Goal: Task Accomplishment & Management: Use online tool/utility

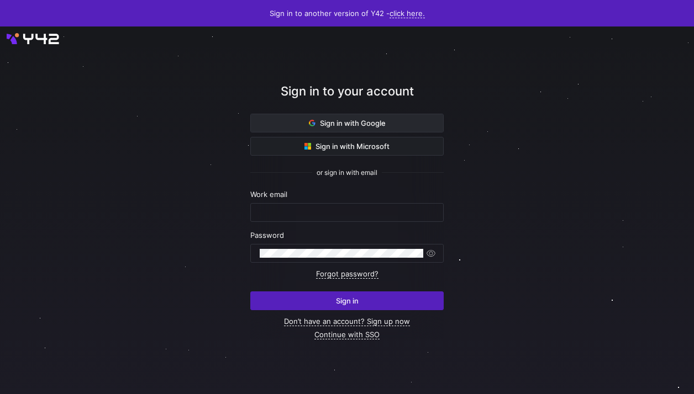
click at [380, 126] on span "Sign in with Google" at bounding box center [347, 123] width 77 height 9
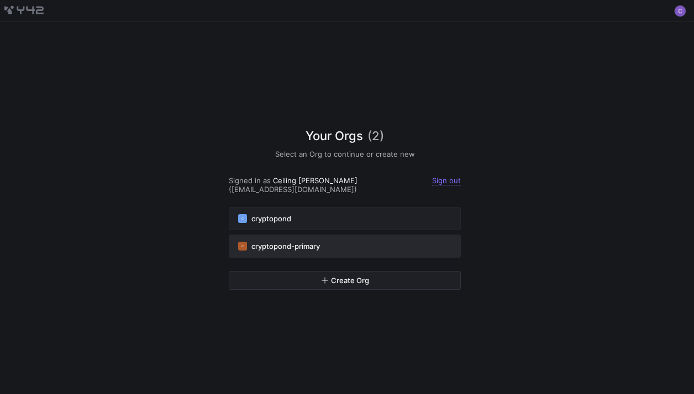
click at [294, 245] on span "cryptopond-primary" at bounding box center [285, 246] width 68 height 9
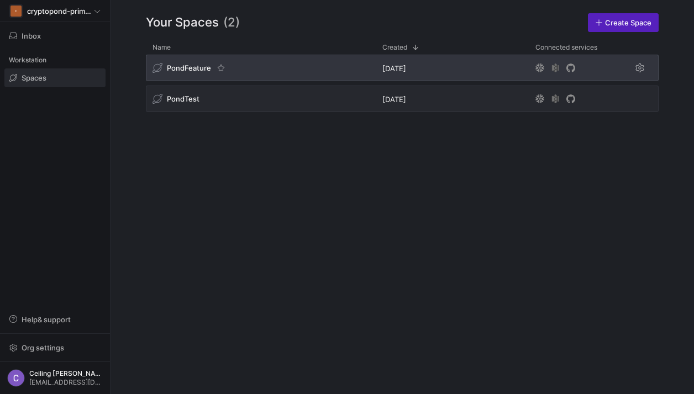
click at [203, 72] on div "PondFeature" at bounding box center [181, 68] width 59 height 10
click at [184, 66] on span "PondFeature" at bounding box center [189, 68] width 44 height 9
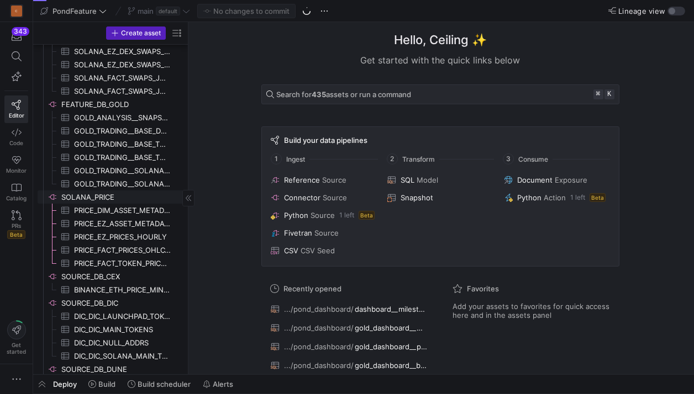
scroll to position [466, 0]
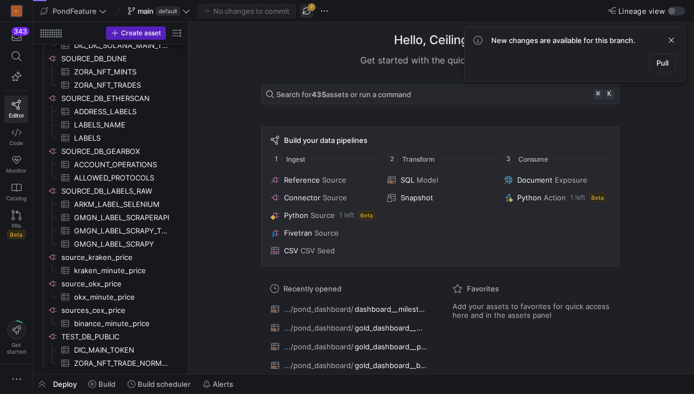
click at [308, 13] on span "button" at bounding box center [306, 10] width 13 height 13
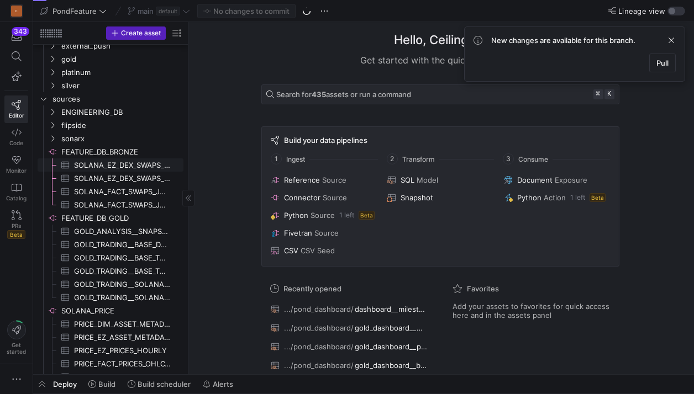
scroll to position [0, 0]
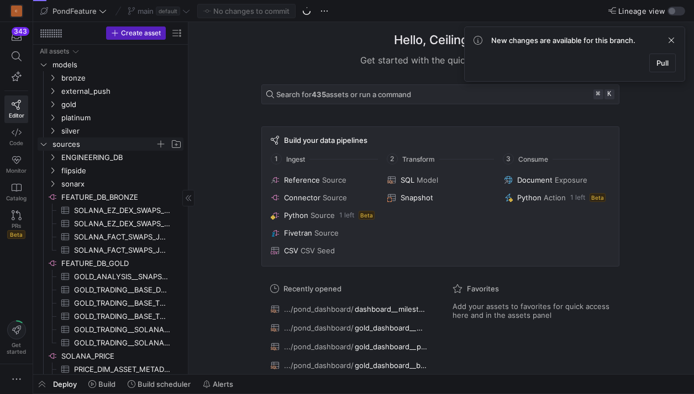
click at [44, 147] on icon "Press SPACE to select this row." at bounding box center [44, 144] width 8 height 7
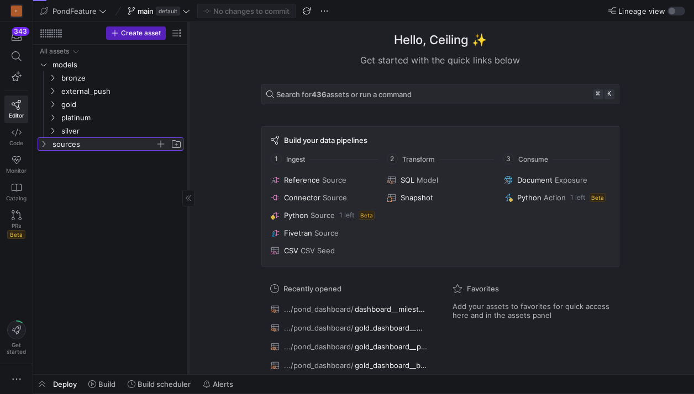
click at [188, 136] on div at bounding box center [188, 198] width 1 height 352
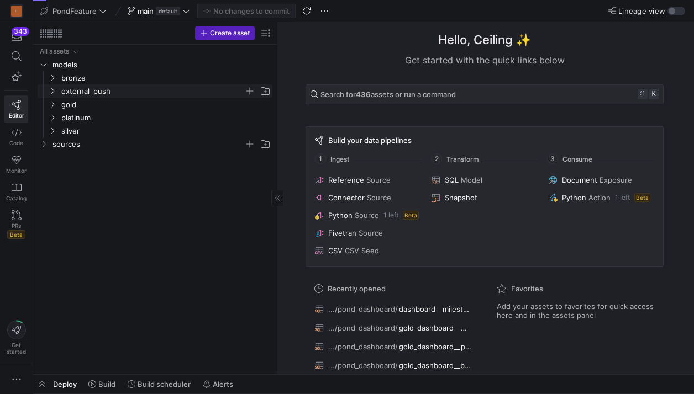
click at [50, 93] on icon "Press SPACE to select this row." at bounding box center [53, 91] width 8 height 7
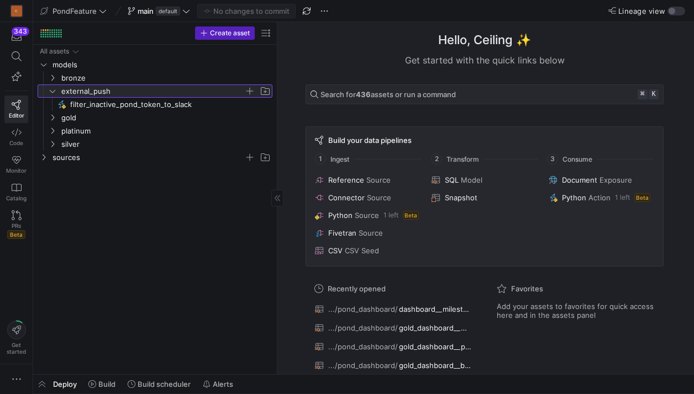
click at [50, 93] on icon at bounding box center [53, 91] width 8 height 7
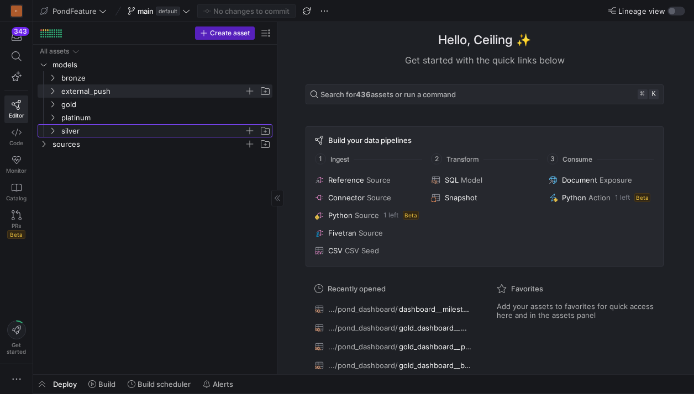
click at [52, 125] on span "silver" at bounding box center [159, 131] width 225 height 12
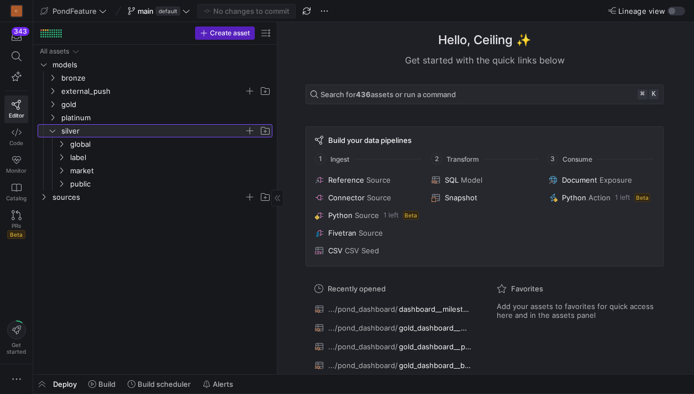
click at [52, 125] on span "silver" at bounding box center [159, 131] width 225 height 12
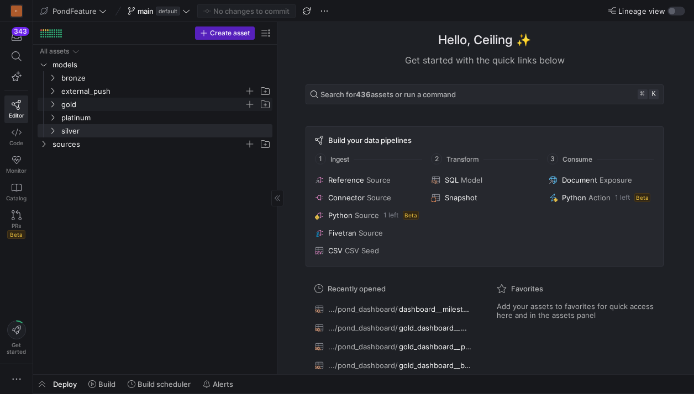
click at [52, 101] on icon "Press SPACE to select this row." at bounding box center [53, 104] width 8 height 7
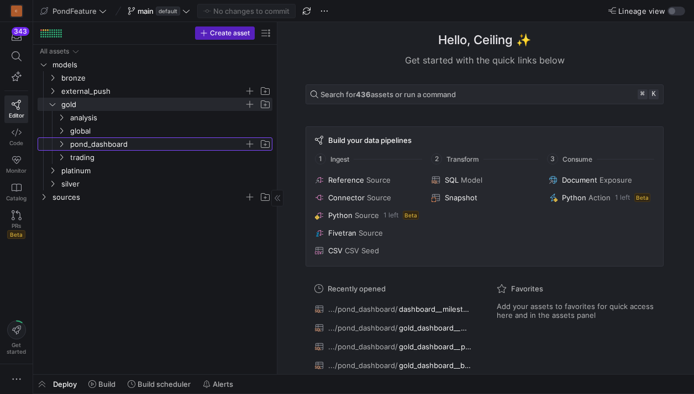
click at [58, 144] on icon "Press SPACE to select this row." at bounding box center [61, 144] width 8 height 7
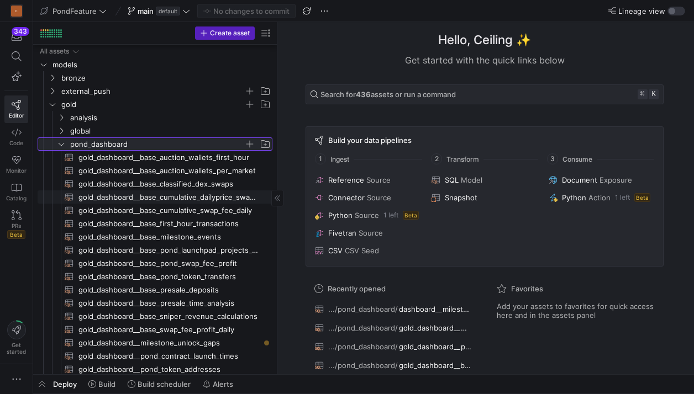
scroll to position [85, 0]
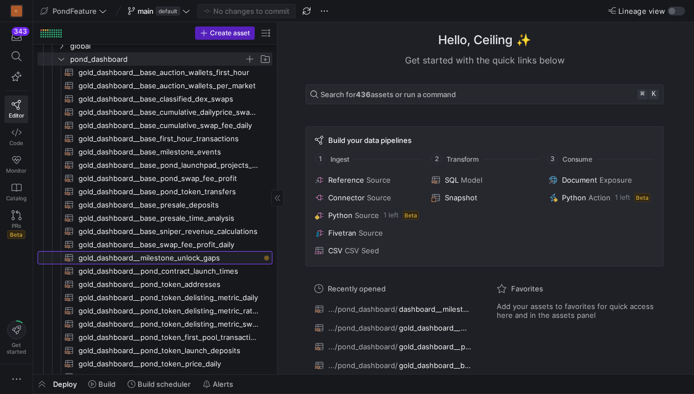
click at [203, 261] on span "gold_dashboard__milestone_unlock_gaps​​​​​​​​​​" at bounding box center [168, 258] width 181 height 13
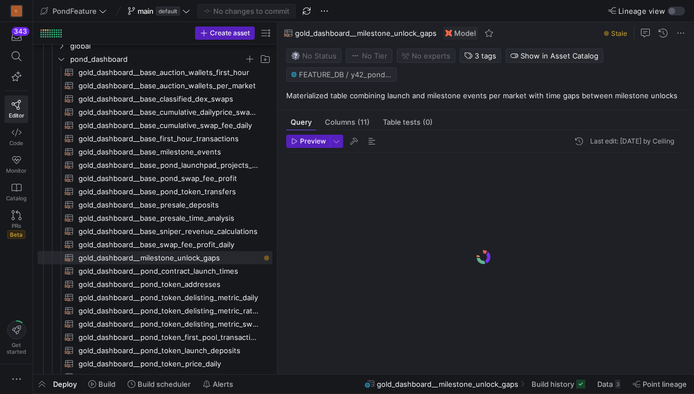
click at [57, 385] on span "Deploy" at bounding box center [65, 384] width 24 height 9
click at [50, 386] on span "button" at bounding box center [42, 384] width 18 height 19
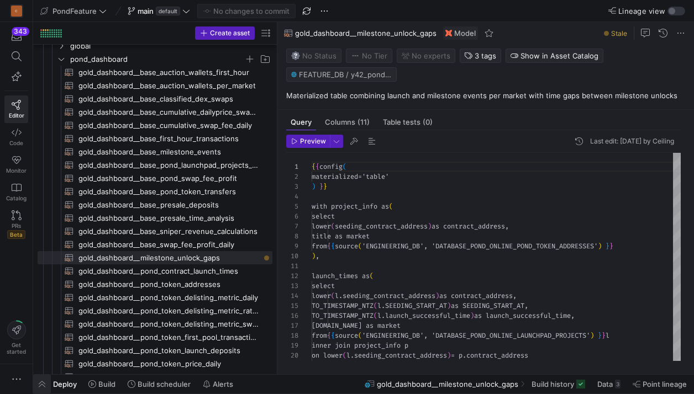
scroll to position [99, 0]
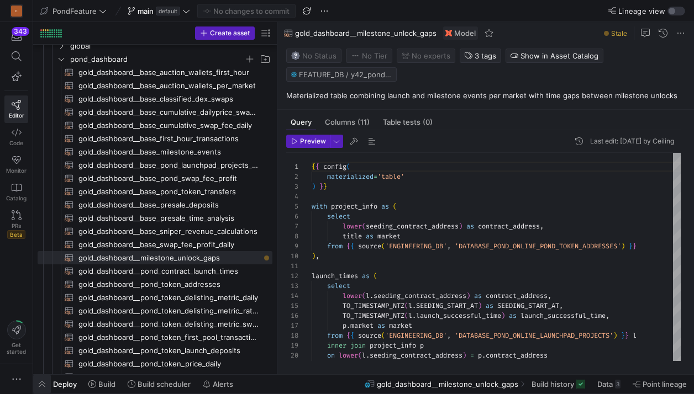
click at [47, 388] on span "button" at bounding box center [42, 384] width 18 height 19
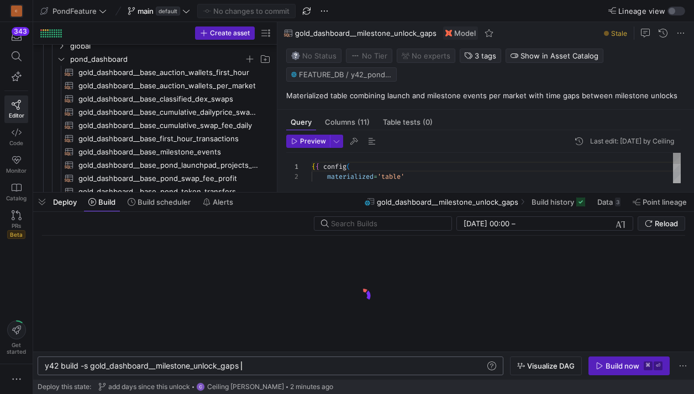
scroll to position [0, 195]
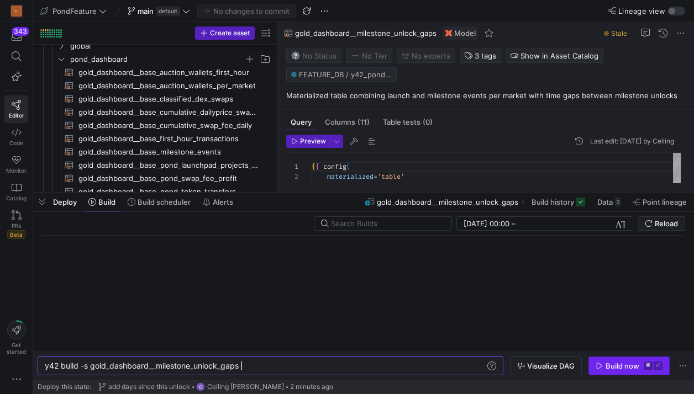
click at [614, 364] on div "Build now" at bounding box center [622, 366] width 34 height 9
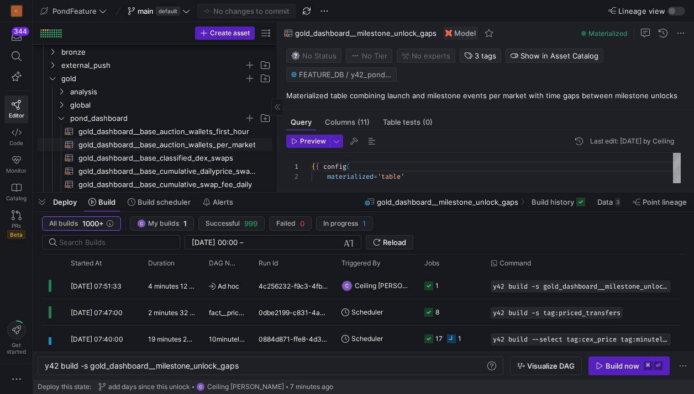
scroll to position [0, 0]
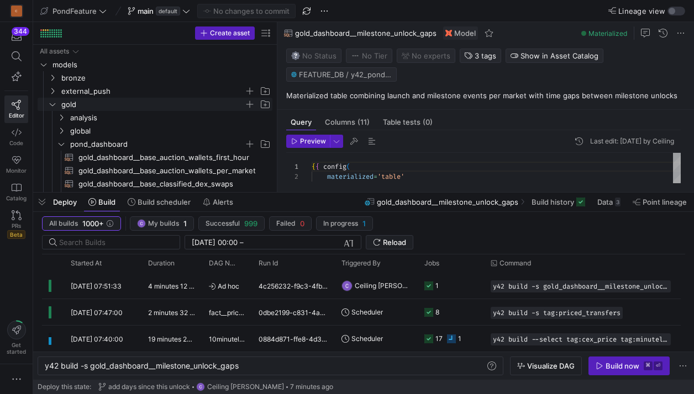
click at [50, 102] on icon "Press SPACE to select this row." at bounding box center [53, 104] width 8 height 7
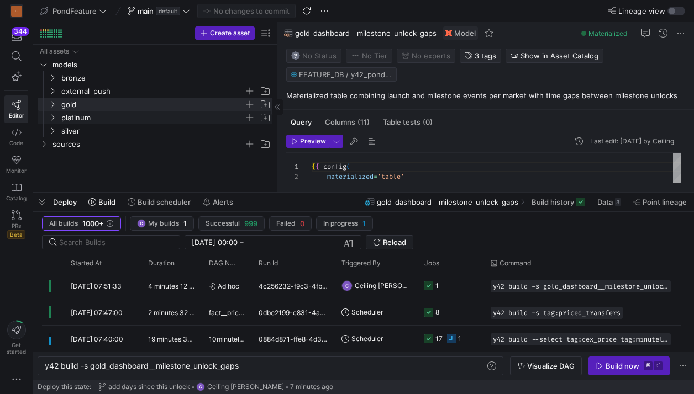
click at [50, 116] on icon "Press SPACE to select this row." at bounding box center [53, 117] width 8 height 7
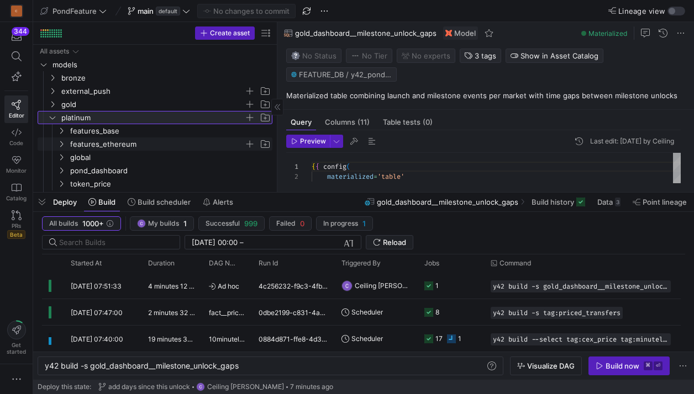
scroll to position [13, 0]
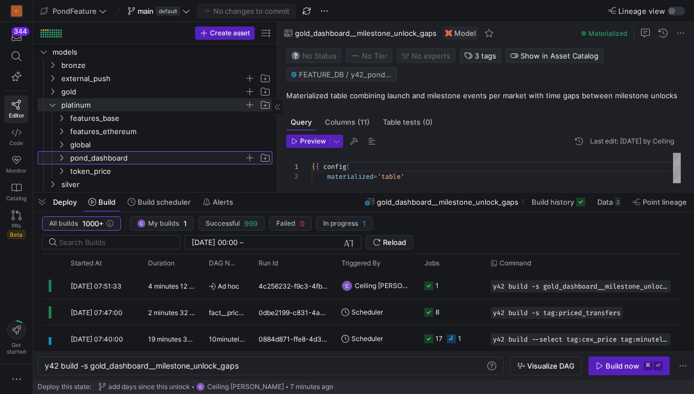
click at [82, 155] on span "pond_dashboard" at bounding box center [157, 158] width 174 height 13
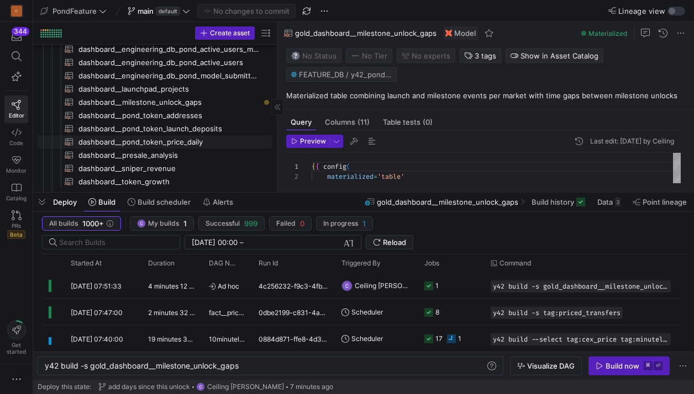
scroll to position [369, 0]
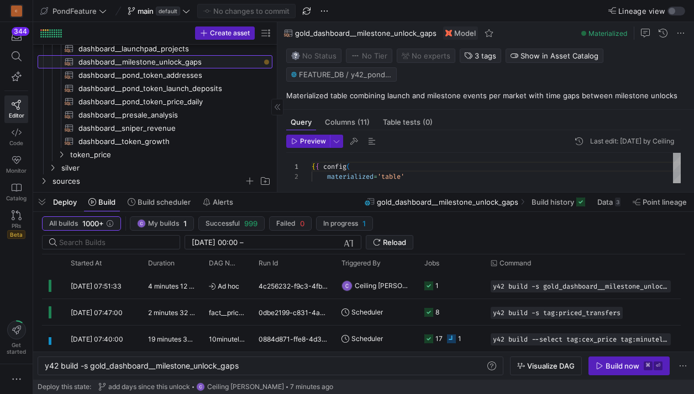
click at [186, 61] on span "dashboard__milestone_unlock_gaps​​​​​​​​​​" at bounding box center [168, 62] width 181 height 13
type textarea "{{ config( materialized='view' ) }} select event_type, unlock_time, previous_un…"
type textarea "y42 build -s dashboard__milestone_unlock_gaps"
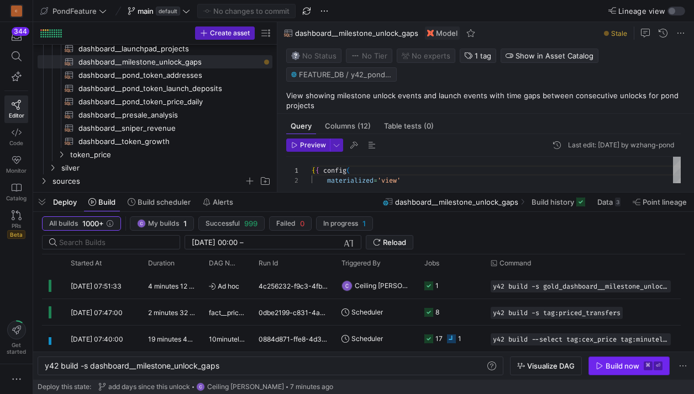
click at [617, 371] on span "button" at bounding box center [629, 366] width 80 height 18
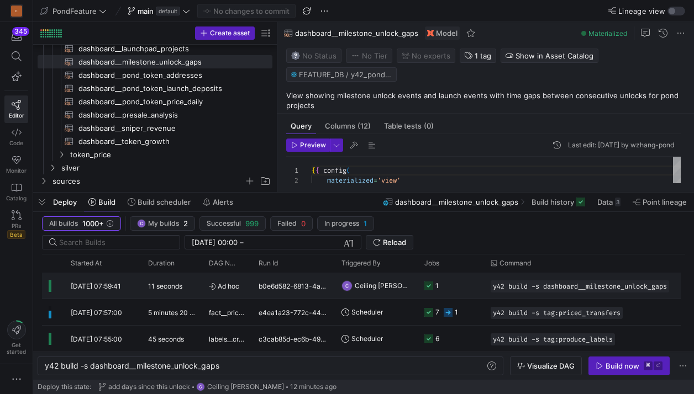
click at [448, 288] on y42-job-status-cell-renderer "1" at bounding box center [450, 285] width 53 height 25
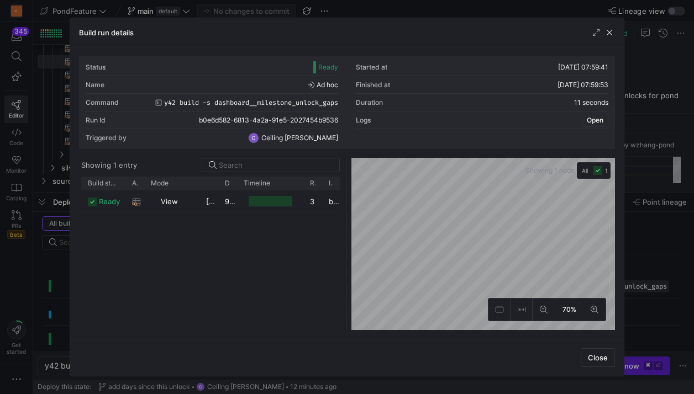
click at [583, 122] on span "button" at bounding box center [594, 120] width 25 height 12
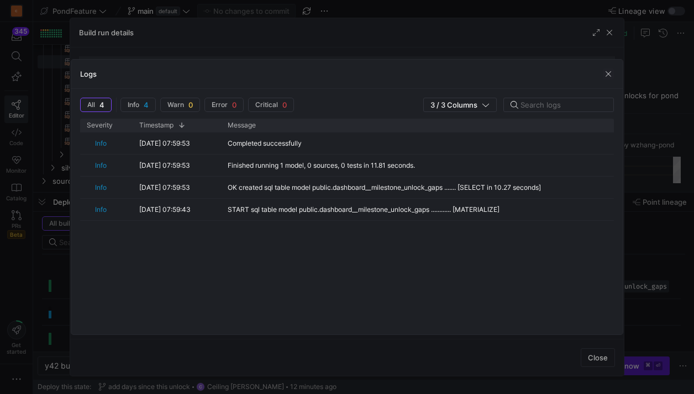
click at [599, 74] on div "Logs" at bounding box center [346, 74] width 551 height 29
click at [605, 74] on span "button" at bounding box center [607, 73] width 11 height 11
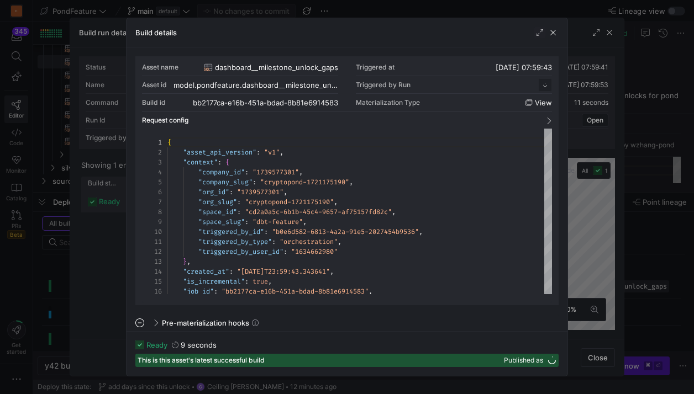
scroll to position [99, 0]
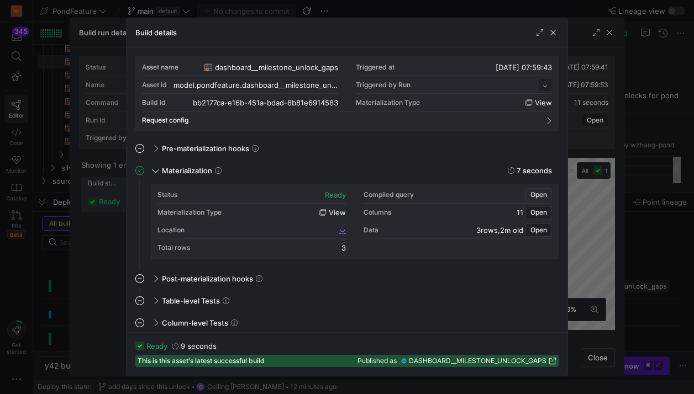
click at [543, 194] on span "Open" at bounding box center [538, 195] width 17 height 8
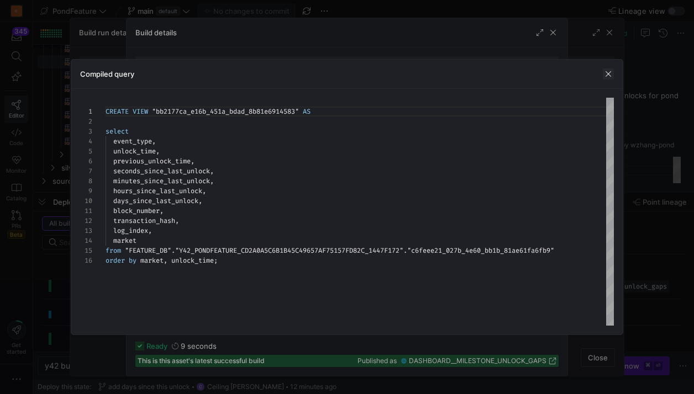
click at [611, 73] on span "button" at bounding box center [607, 73] width 11 height 11
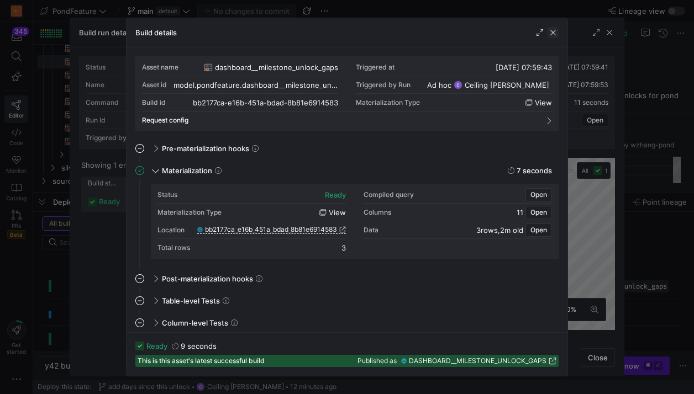
click at [553, 34] on span "button" at bounding box center [552, 32] width 11 height 11
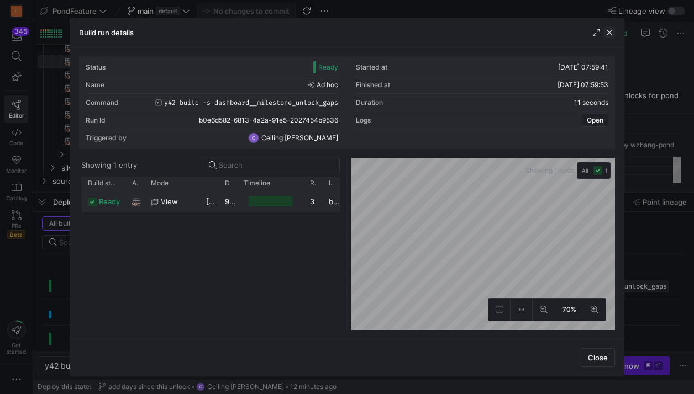
click at [609, 33] on span "button" at bounding box center [609, 32] width 11 height 11
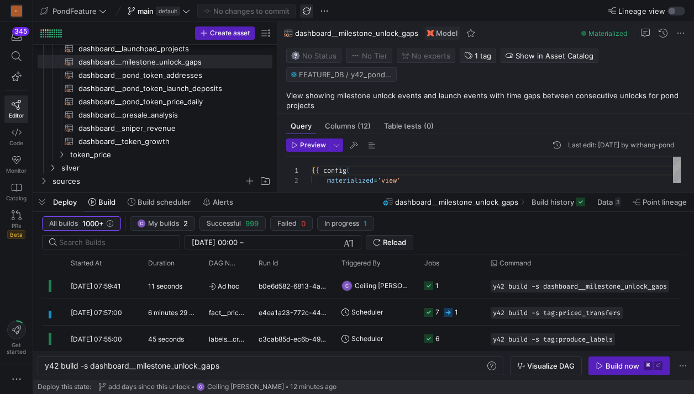
click at [303, 14] on span "button" at bounding box center [306, 10] width 13 height 13
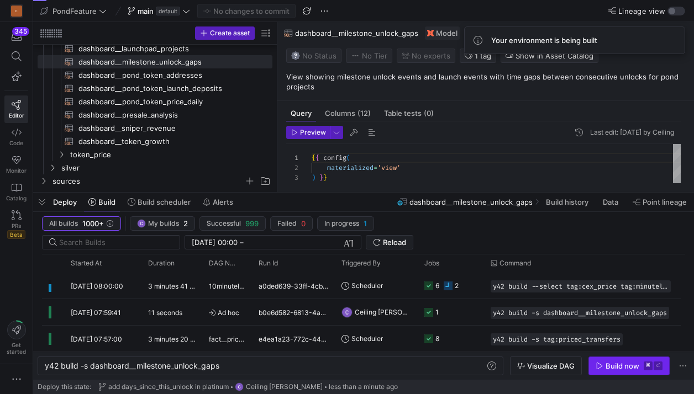
click at [610, 368] on div "Build now" at bounding box center [622, 366] width 34 height 9
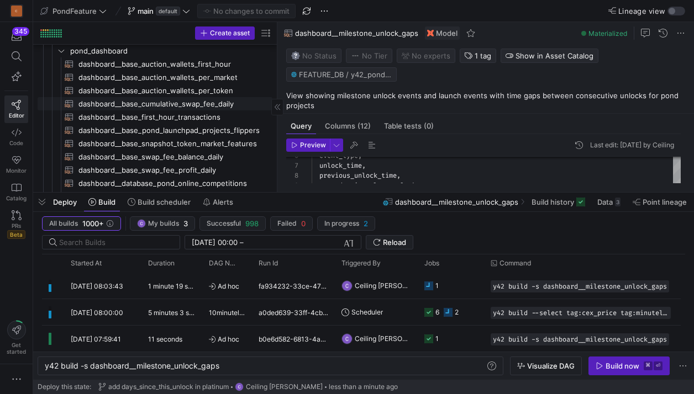
scroll to position [20, 0]
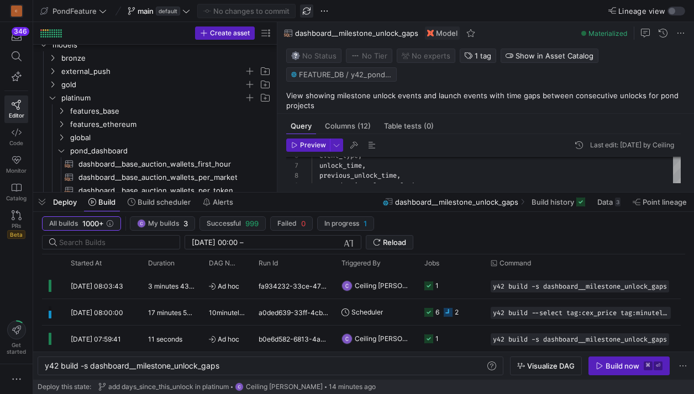
click at [309, 10] on span "button" at bounding box center [306, 10] width 13 height 13
click at [104, 147] on span "pond_dashboard" at bounding box center [157, 151] width 174 height 13
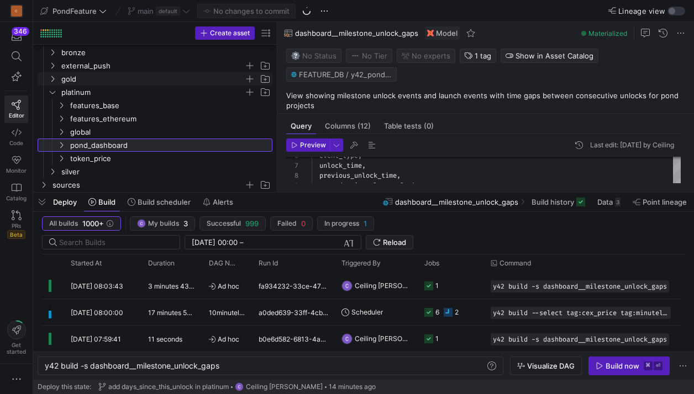
scroll to position [29, 0]
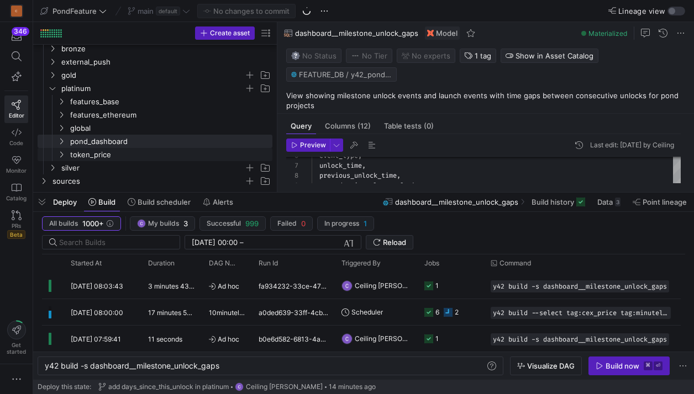
click at [92, 168] on span "silver" at bounding box center [152, 168] width 183 height 13
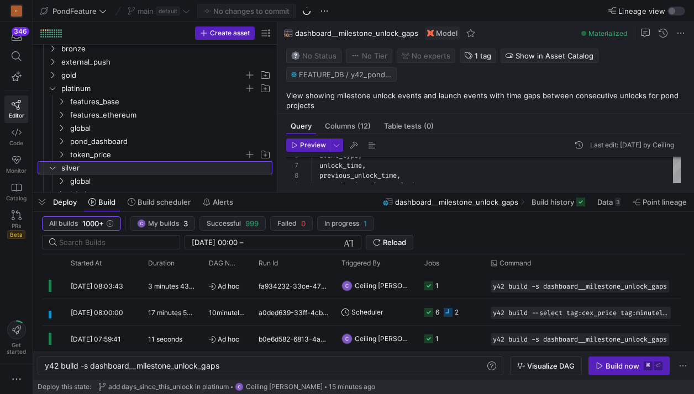
scroll to position [78, 0]
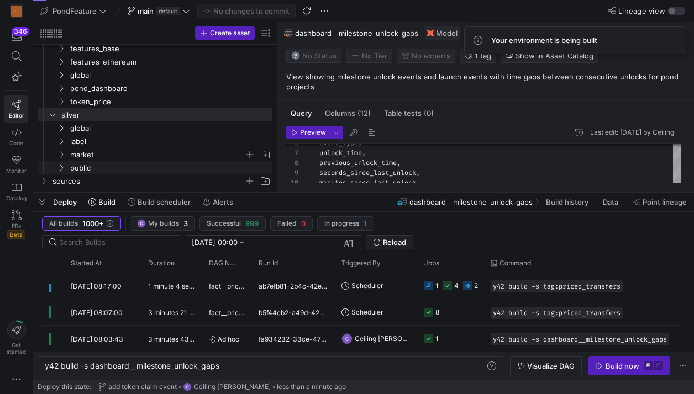
click at [94, 154] on span "market" at bounding box center [157, 155] width 174 height 13
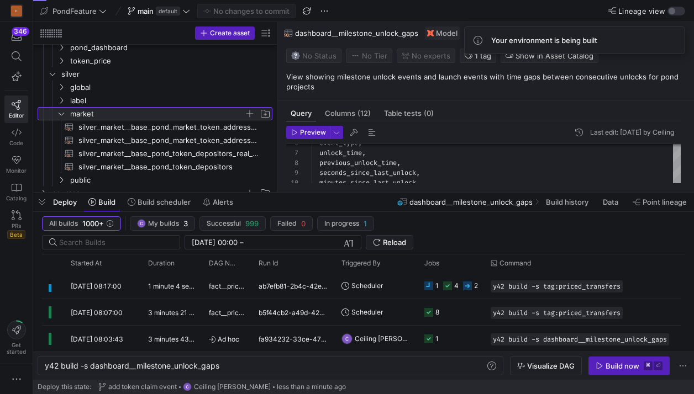
scroll to position [131, 0]
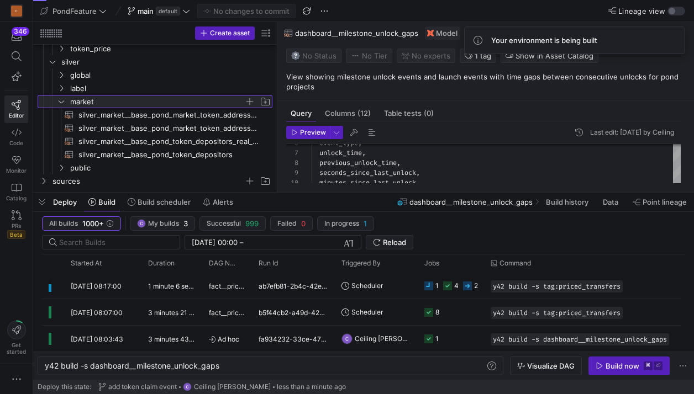
click at [118, 102] on span "market" at bounding box center [157, 102] width 174 height 13
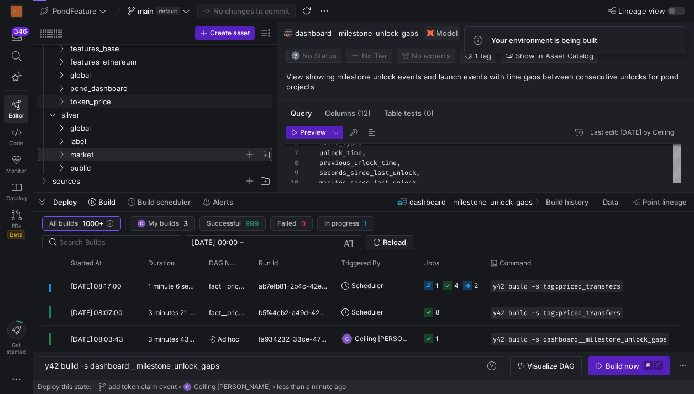
scroll to position [78, 0]
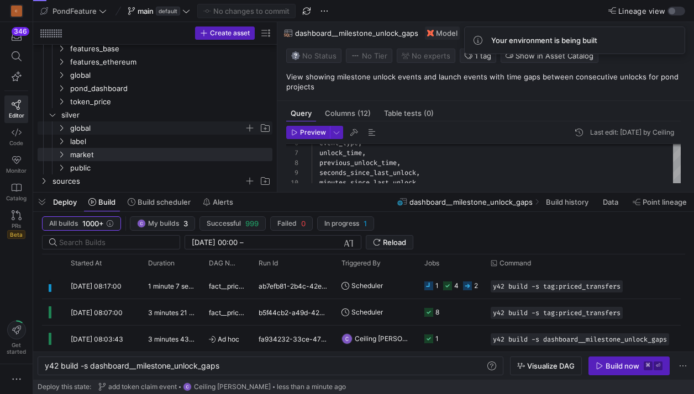
click at [101, 129] on span "global" at bounding box center [157, 128] width 174 height 13
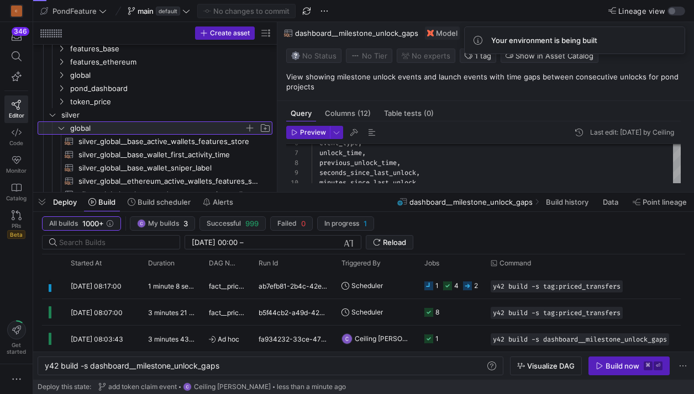
click at [101, 128] on span "global" at bounding box center [157, 128] width 174 height 13
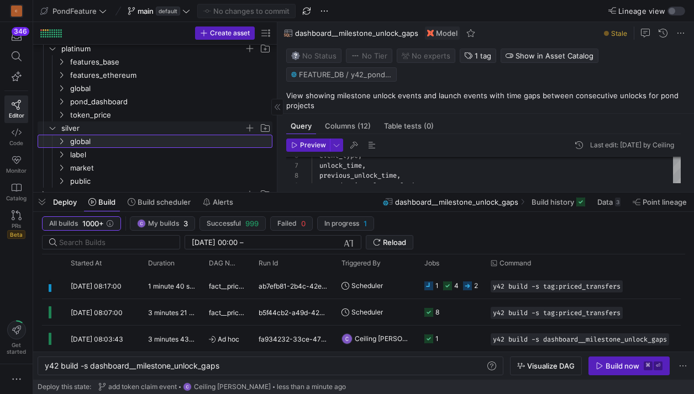
scroll to position [68, 0]
click at [87, 128] on span "silver" at bounding box center [152, 129] width 183 height 13
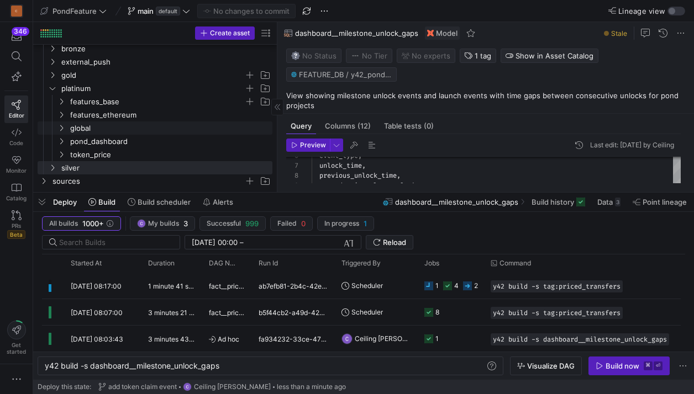
click at [95, 105] on span "features_base" at bounding box center [157, 102] width 174 height 13
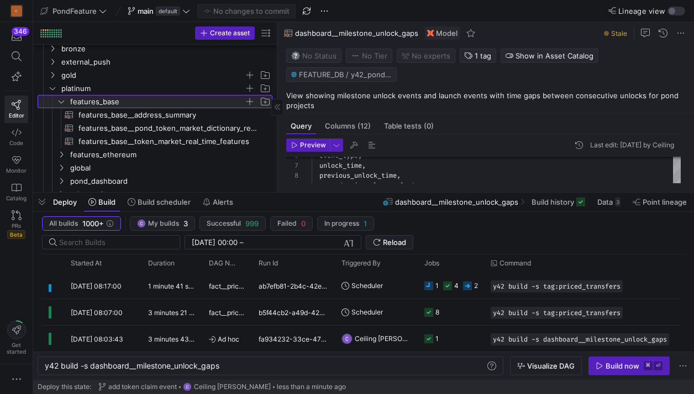
click at [94, 104] on span "features_base" at bounding box center [157, 102] width 174 height 13
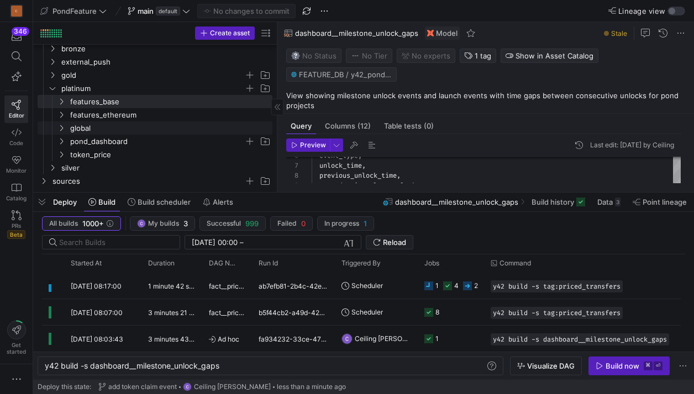
click at [93, 136] on span "pond_dashboard" at bounding box center [157, 141] width 174 height 13
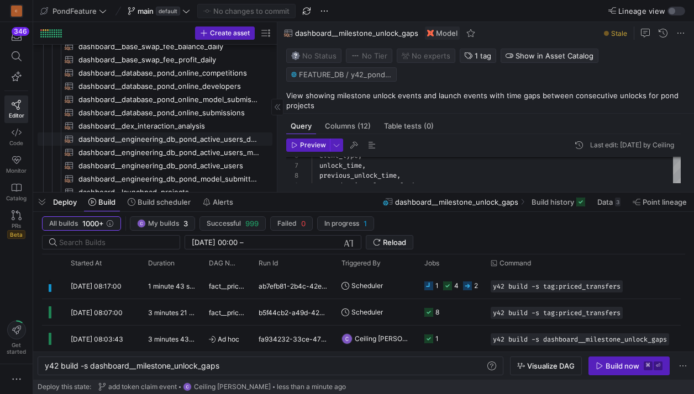
scroll to position [0, 0]
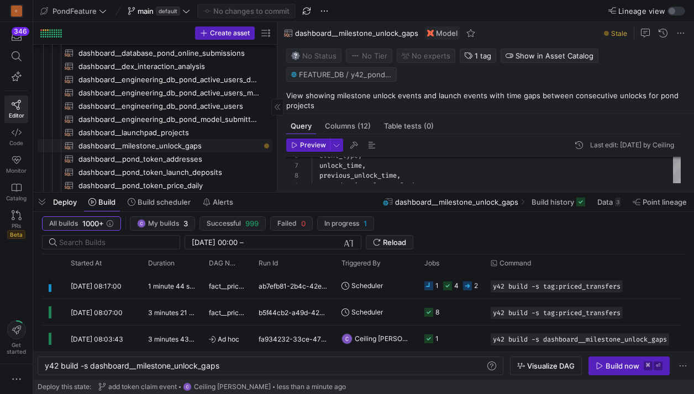
click at [155, 143] on span "dashboard__milestone_unlock_gaps​​​​​​​​​​" at bounding box center [168, 146] width 181 height 13
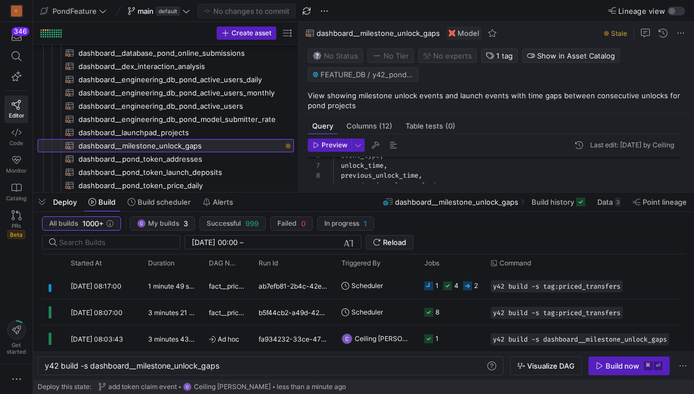
drag, startPoint x: 277, startPoint y: 84, endPoint x: 369, endPoint y: 84, distance: 92.2
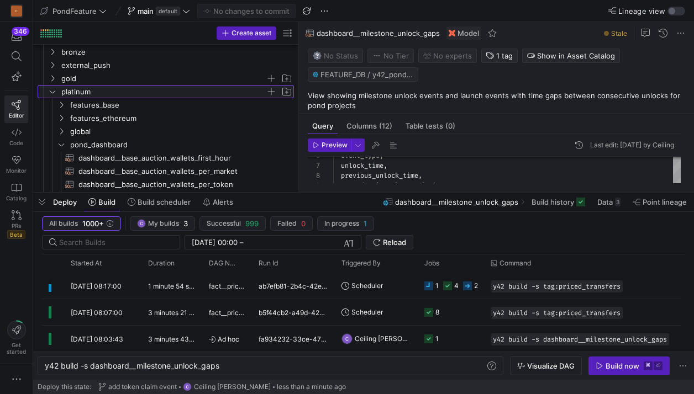
click at [90, 89] on span "platinum" at bounding box center [163, 92] width 204 height 13
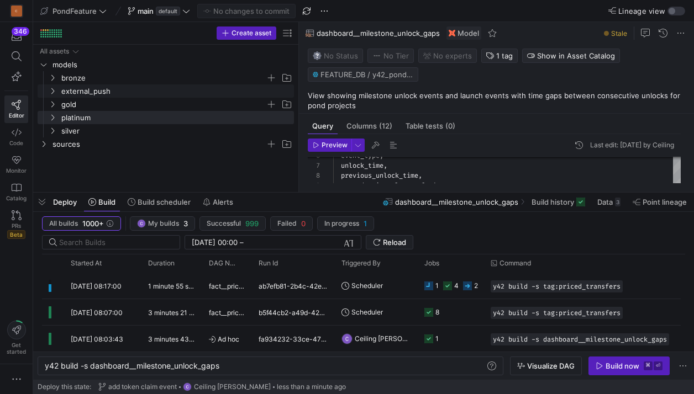
click at [86, 82] on span "bronze" at bounding box center [163, 78] width 204 height 13
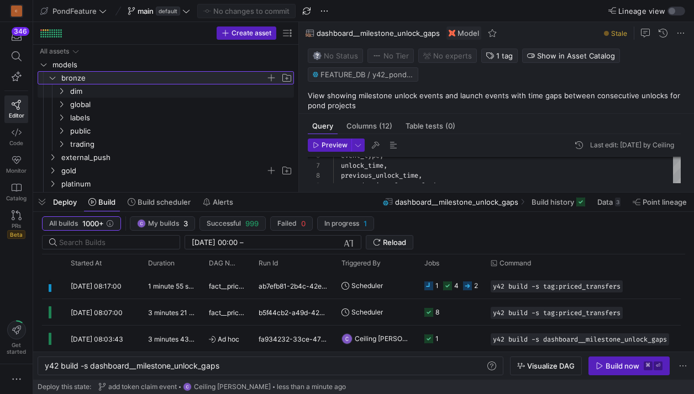
click at [81, 82] on span "bronze" at bounding box center [163, 78] width 204 height 13
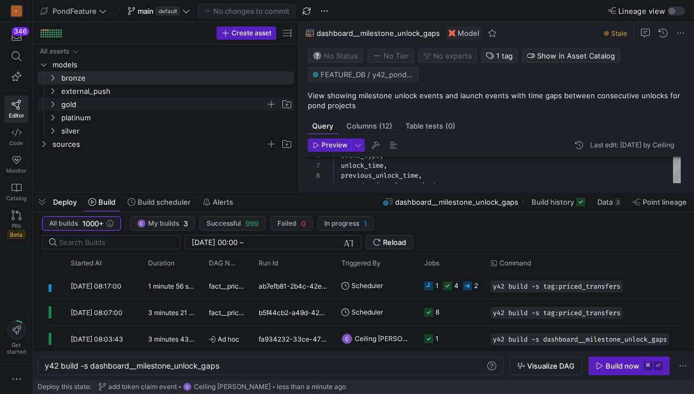
click at [82, 109] on span "gold" at bounding box center [163, 104] width 204 height 13
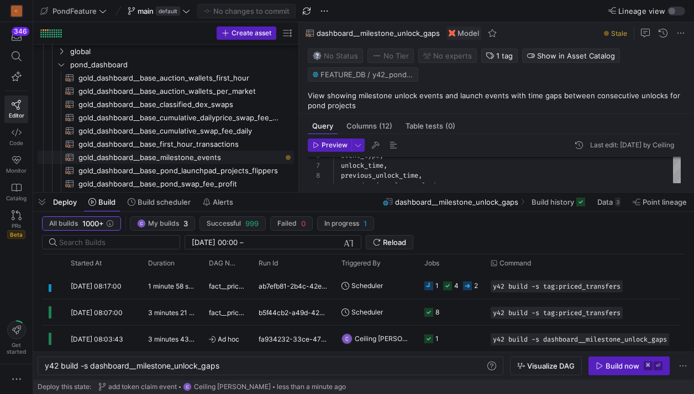
click at [175, 161] on span "gold_dashboard__base_milestone_events​​​​​​​​​​" at bounding box center [179, 157] width 203 height 13
type textarea "{{ config( materialized='incremental', incremental_strategy='append', cluster_b…"
type textarea "y42 build -s gold_dashboard__base_milestone_events"
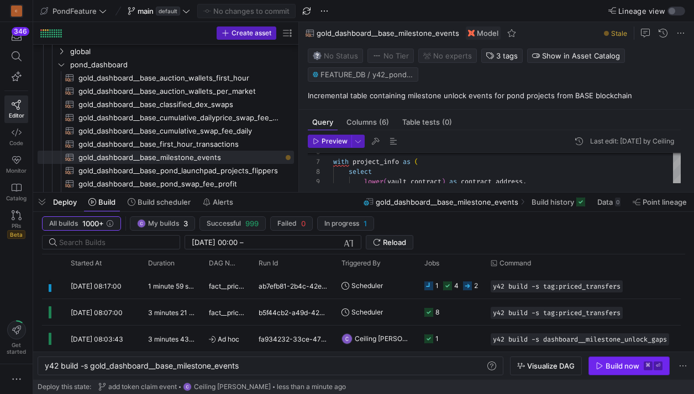
click at [609, 361] on span "button" at bounding box center [629, 366] width 80 height 18
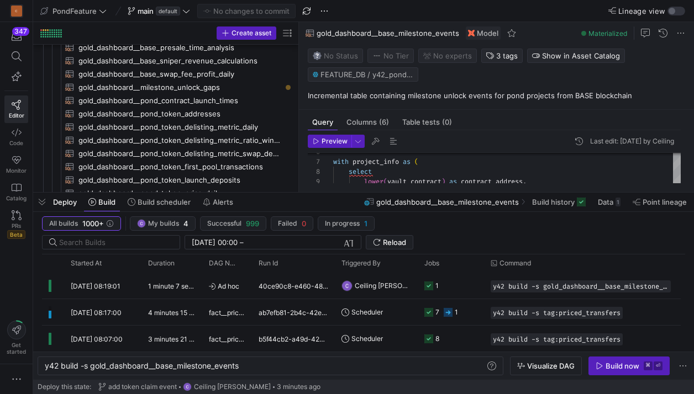
scroll to position [255, 0]
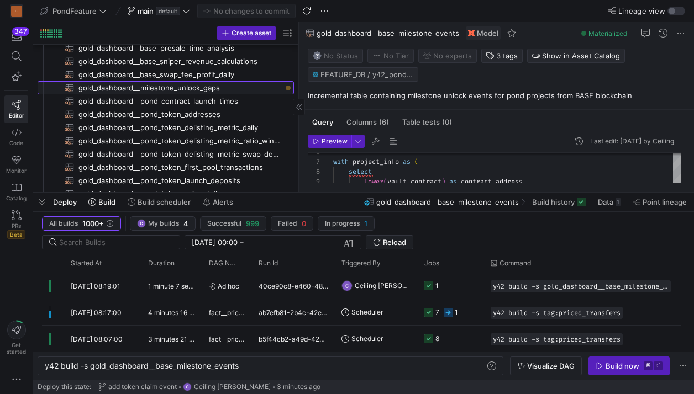
click at [169, 86] on span "gold_dashboard__milestone_unlock_gaps​​​​​​​​​​" at bounding box center [179, 88] width 203 height 13
type textarea "{{ config( materialized='table' ) }} with project_info as ( select lower(seedin…"
type textarea "y42 build -s gold_dashboard__milestone_unlock_gaps"
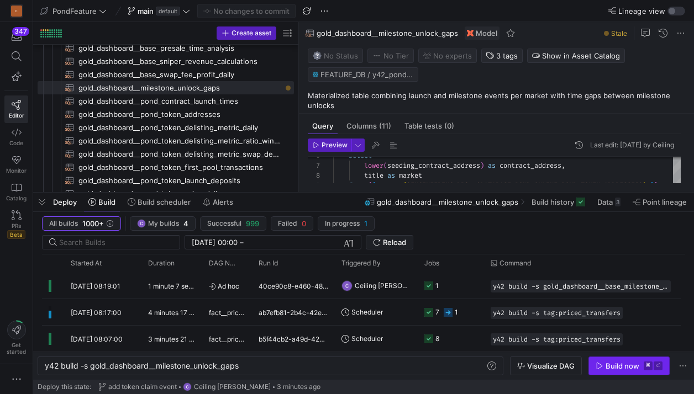
click at [602, 367] on icon "button" at bounding box center [599, 366] width 8 height 8
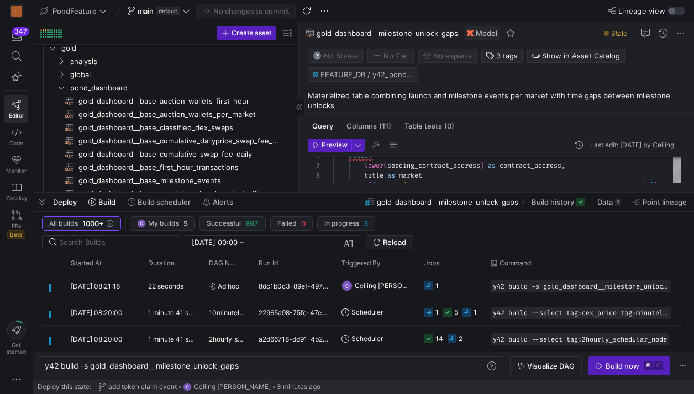
scroll to position [56, 0]
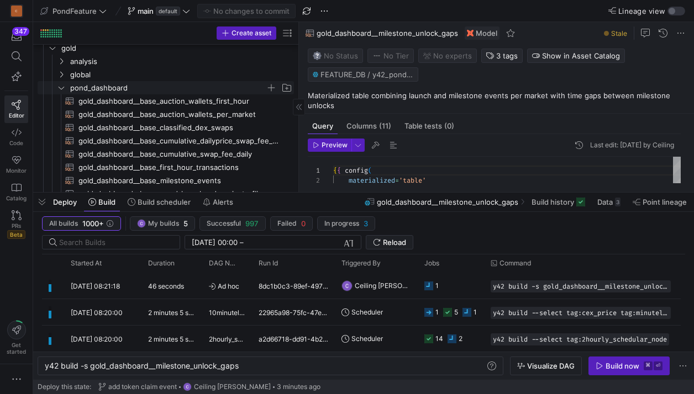
click at [92, 83] on span "pond_dashboard" at bounding box center [167, 88] width 195 height 13
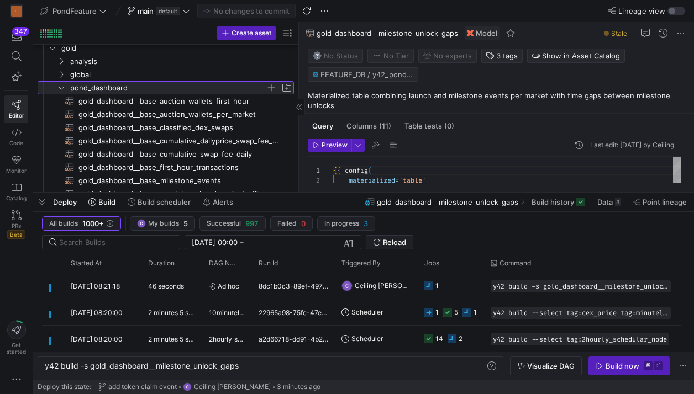
scroll to position [12, 0]
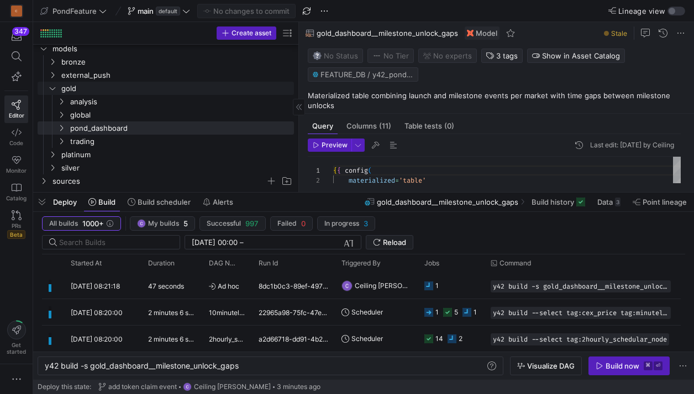
click at [73, 81] on link "external_push" at bounding box center [166, 74] width 256 height 13
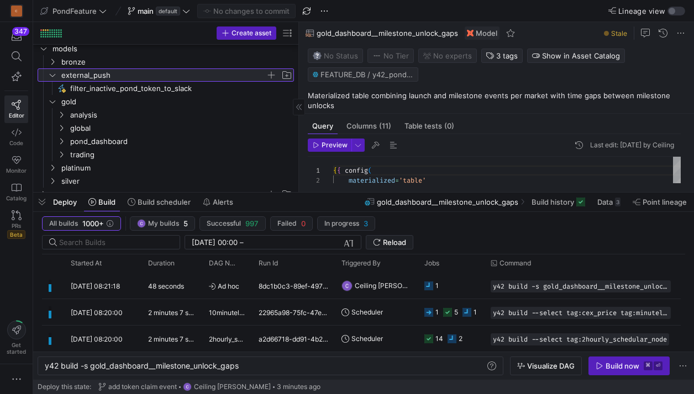
click at [78, 79] on span "external_push" at bounding box center [163, 75] width 204 height 13
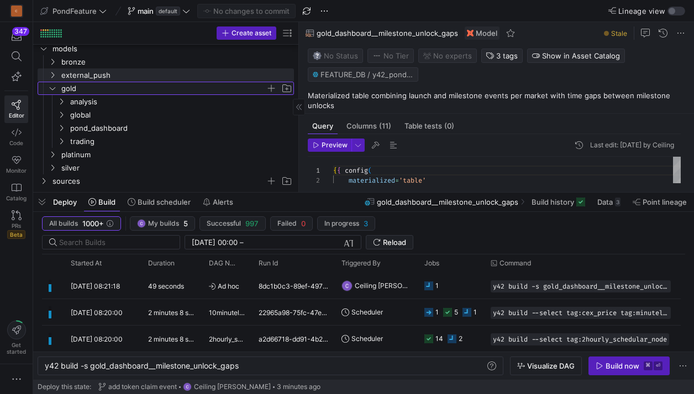
click at [57, 83] on span "gold" at bounding box center [170, 88] width 246 height 12
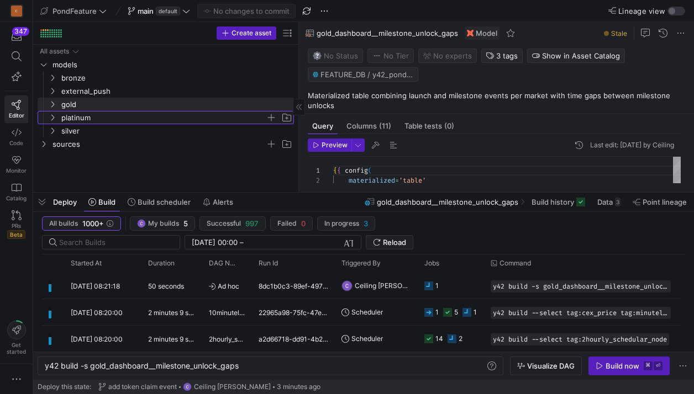
click at [74, 113] on span "platinum" at bounding box center [163, 118] width 204 height 13
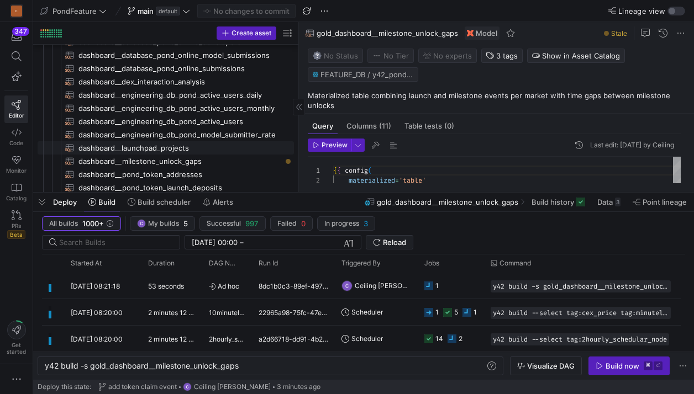
click at [139, 156] on span "dashboard__milestone_unlock_gaps​​​​​​​​​​" at bounding box center [179, 161] width 203 height 13
type textarea "{{ config( materialized='view' ) }} select event_type, unlock_time, previous_un…"
type textarea "y42 build -s dashboard__milestone_unlock_gaps"
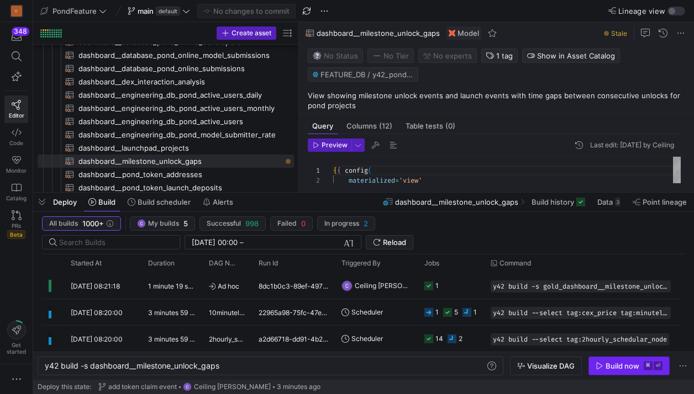
click at [620, 366] on div "Build now" at bounding box center [622, 366] width 34 height 9
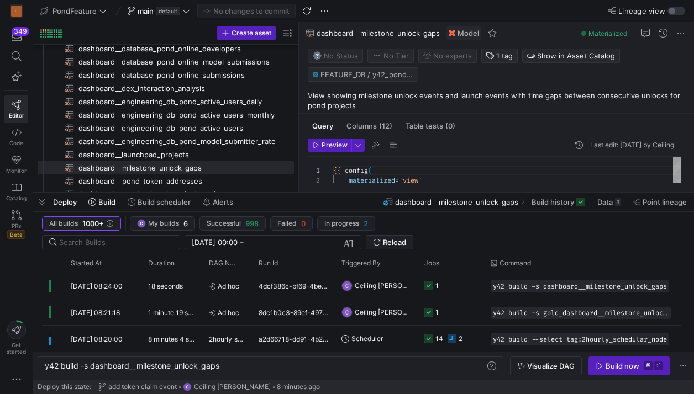
scroll to position [109, 0]
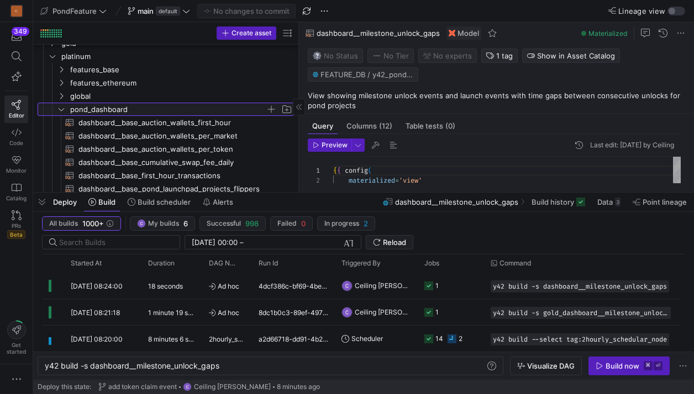
click at [118, 105] on span "pond_dashboard" at bounding box center [167, 109] width 195 height 13
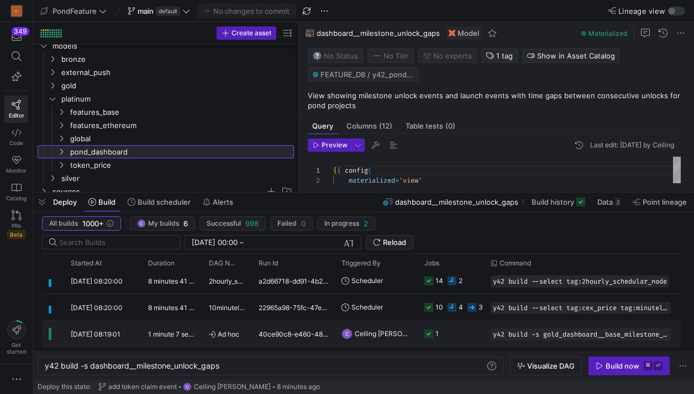
scroll to position [89, 0]
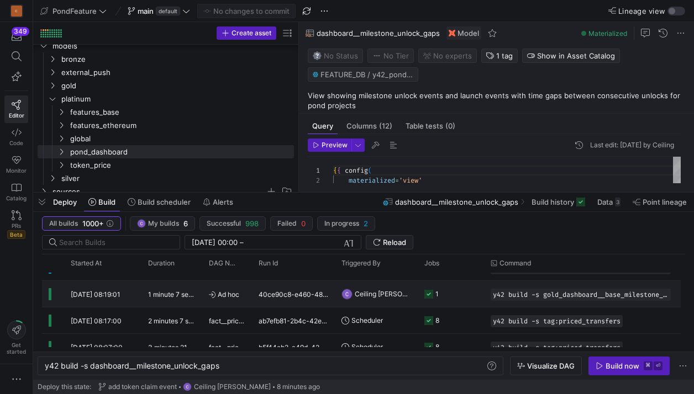
click at [468, 302] on y42-job-status-cell-renderer "1" at bounding box center [450, 294] width 53 height 25
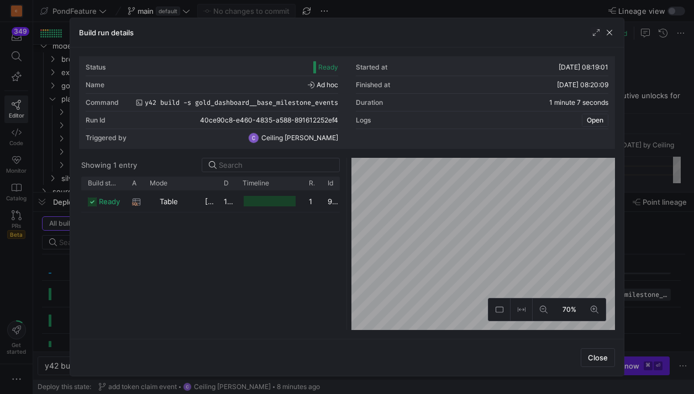
click at [597, 122] on span "Open" at bounding box center [594, 121] width 17 height 8
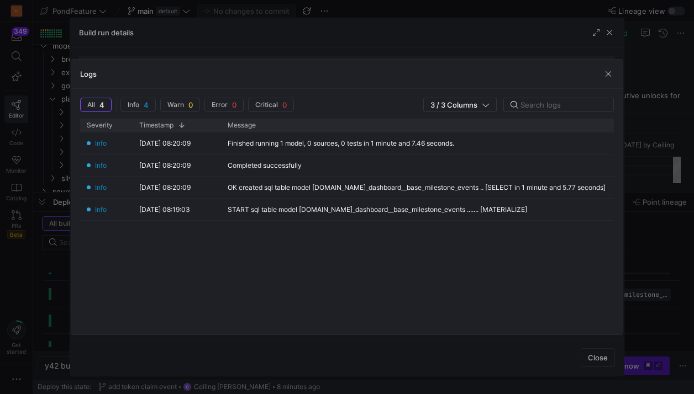
click at [601, 361] on div at bounding box center [347, 197] width 694 height 394
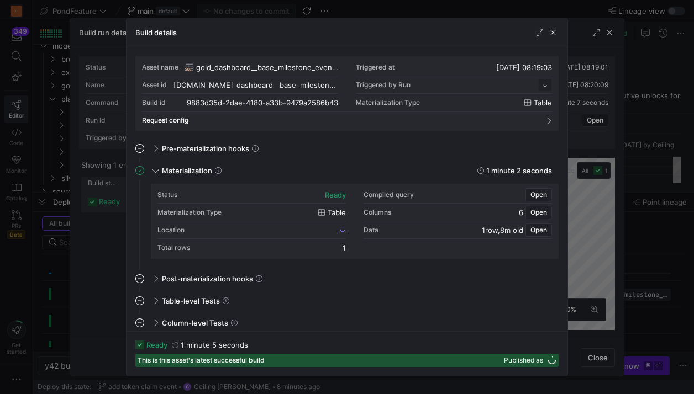
scroll to position [99, 0]
click at [535, 198] on span "button" at bounding box center [538, 195] width 25 height 12
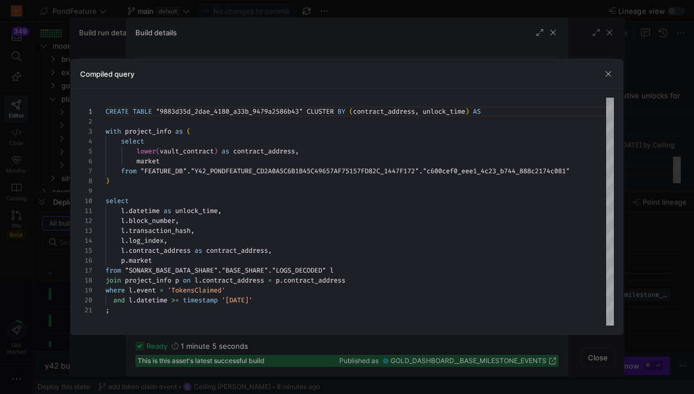
drag, startPoint x: 105, startPoint y: 131, endPoint x: 266, endPoint y: 274, distance: 215.5
click at [266, 274] on div "CREATE TABLE "9883d35d_2dae_4180_a33b_9479a2586b43" CLUSTER BY ( contract_addre…" at bounding box center [359, 212] width 508 height 228
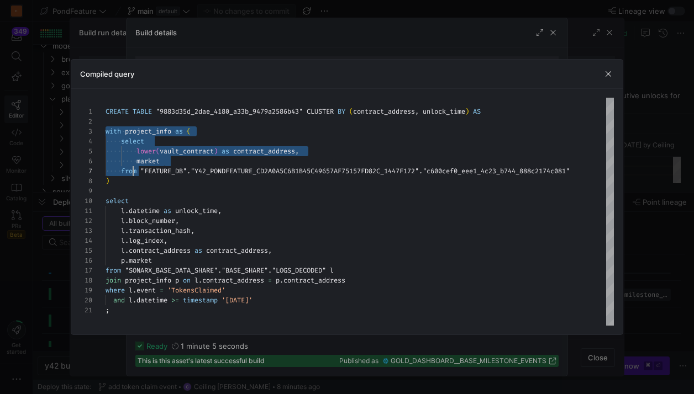
drag, startPoint x: 107, startPoint y: 134, endPoint x: 170, endPoint y: 222, distance: 108.0
click at [170, 222] on div "CREATE TABLE "9883d35d_2dae_4180_a33b_9479a2586b43" CLUSTER BY ( contract_addre…" at bounding box center [359, 212] width 508 height 228
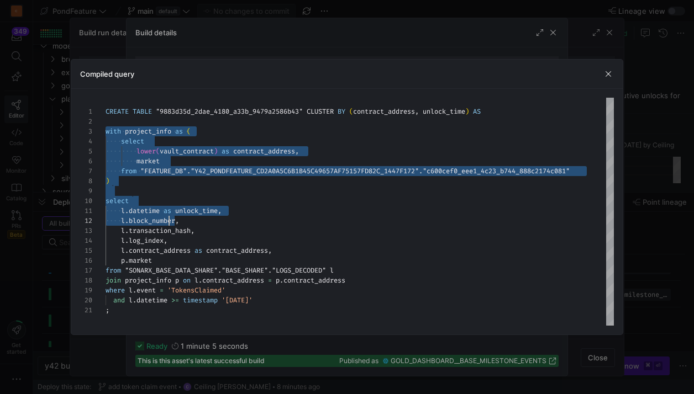
type textarea "CREATE TABLE "9883d35d_2dae_4180_a33b_9479a2586b43" CLUSTER BY (contract_addres…"
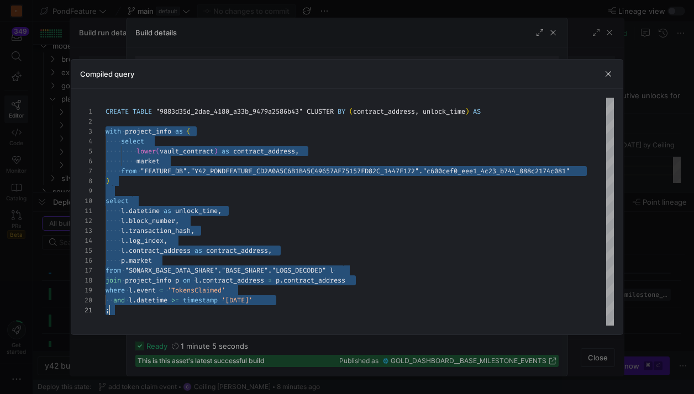
click at [124, 309] on div "CREATE TABLE "9883d35d_2dae_4180_a33b_9479a2586b43" CLUSTER BY ( contract_addre…" at bounding box center [359, 212] width 508 height 228
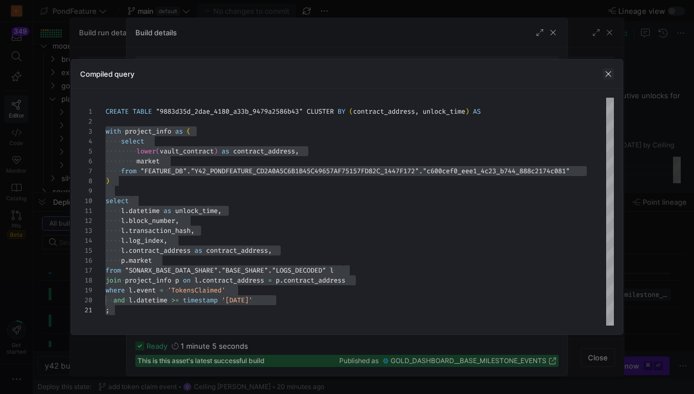
click at [606, 72] on span "button" at bounding box center [607, 73] width 11 height 11
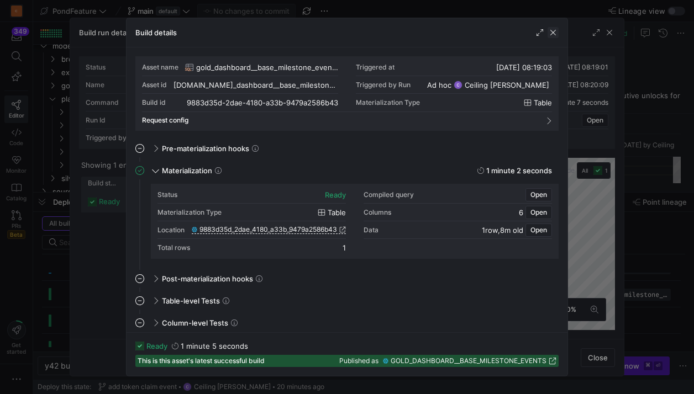
click at [556, 30] on span "button" at bounding box center [552, 32] width 11 height 11
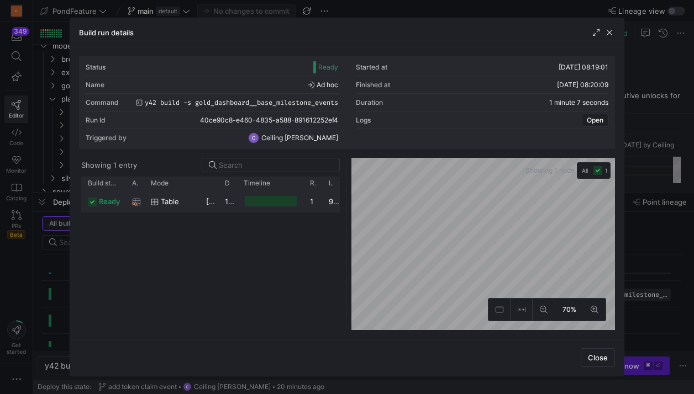
click at [612, 38] on div "Build run details" at bounding box center [347, 32] width 554 height 29
click at [610, 34] on span "button" at bounding box center [609, 32] width 11 height 11
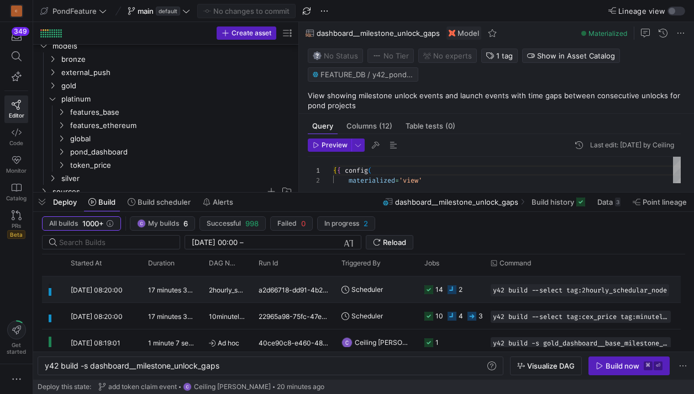
scroll to position [0, 0]
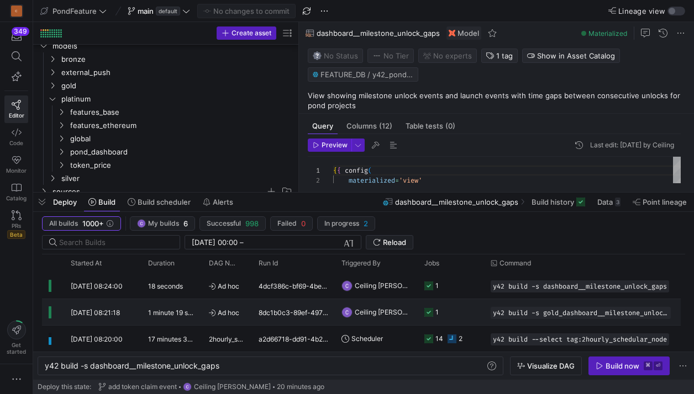
click at [452, 318] on y42-job-status-cell-renderer "1" at bounding box center [450, 312] width 53 height 25
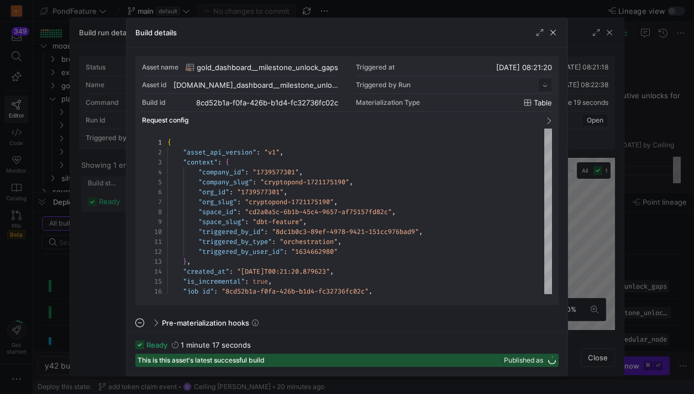
scroll to position [99, 0]
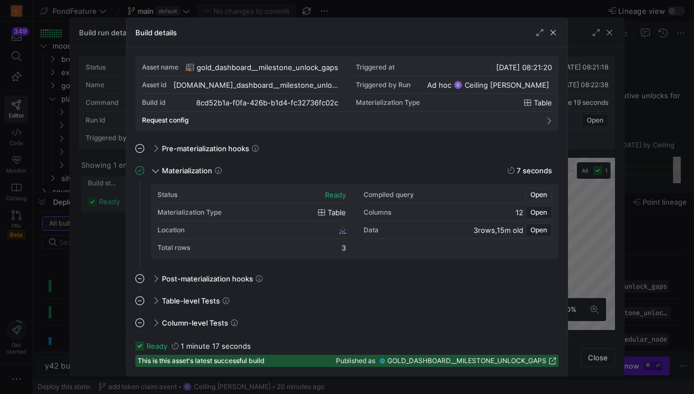
click at [535, 198] on span "Open" at bounding box center [538, 195] width 17 height 8
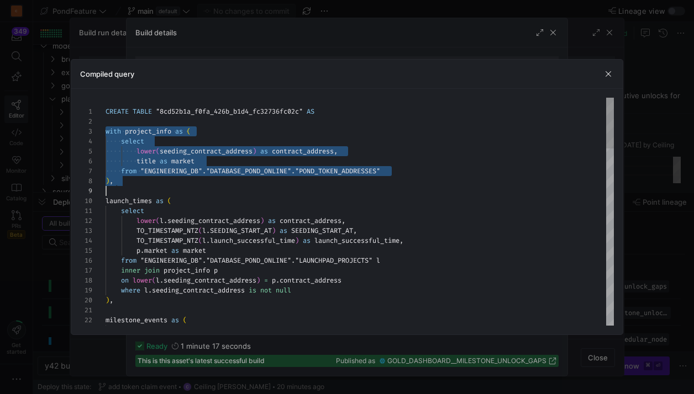
scroll to position [20, 44]
drag, startPoint x: 106, startPoint y: 133, endPoint x: 150, endPoint y: 196, distance: 77.0
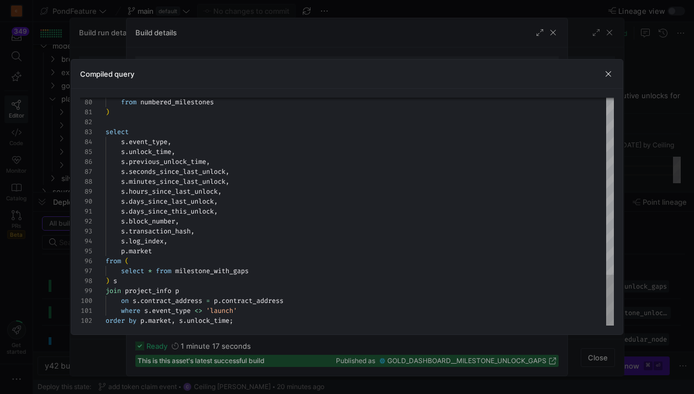
click at [245, 332] on div "80 81 82 83 84 85 86 87 88 89 90 91 92 93 94 95 96 97 98 99 100 101 102 from nu…" at bounding box center [346, 212] width 551 height 246
click at [246, 327] on div "80 81 82 83 84 85 86 87 88 89 90 91 92 93 94 95 96 97 98 99 100 101 102 from nu…" at bounding box center [346, 212] width 551 height 246
type textarea "CREATE TABLE "8cd52b1a_f0fa_426b_b1d4_fc32736fc02c" AS with project_info as ( s…"
